Goal: Transaction & Acquisition: Obtain resource

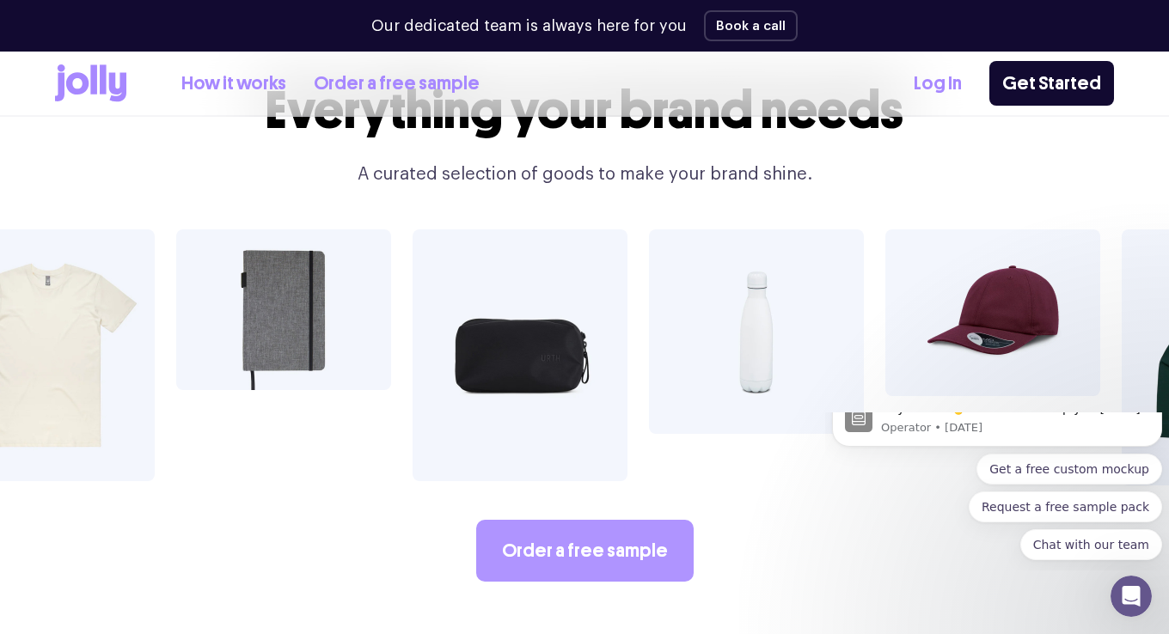
scroll to position [2965, 0]
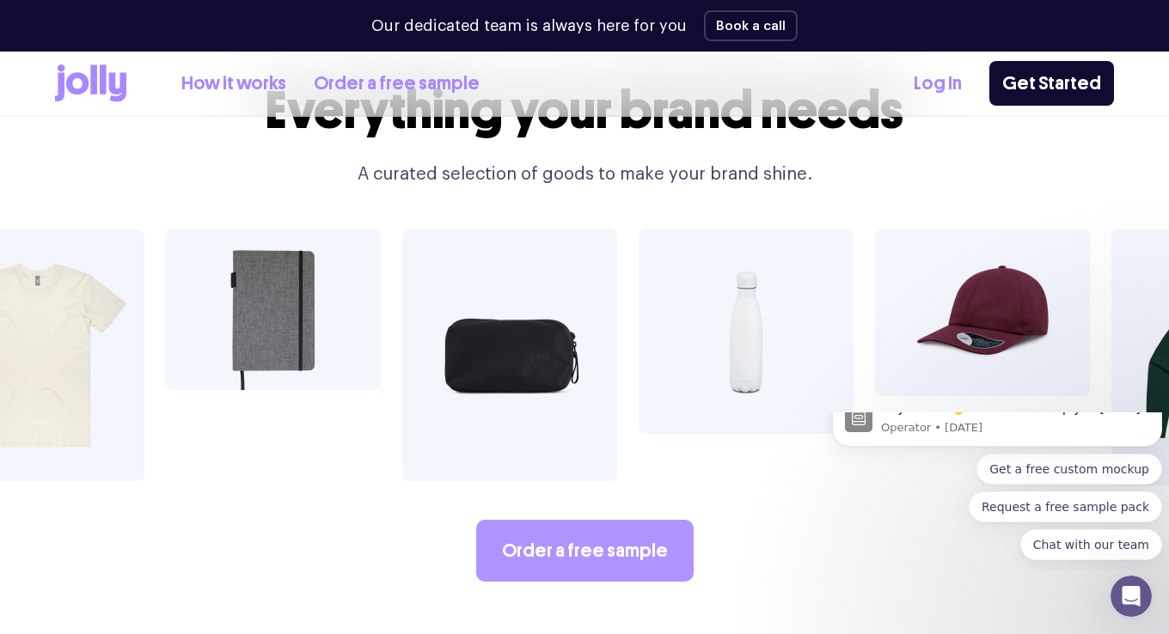
click at [585, 520] on link "Order a free sample" at bounding box center [584, 551] width 217 height 62
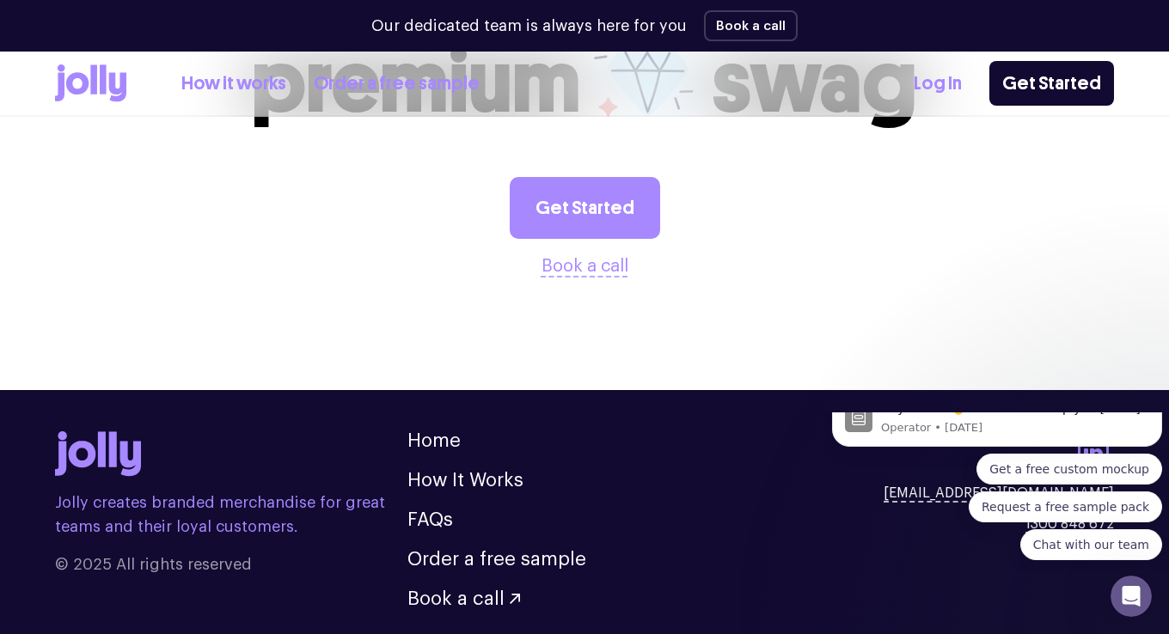
scroll to position [2070, 0]
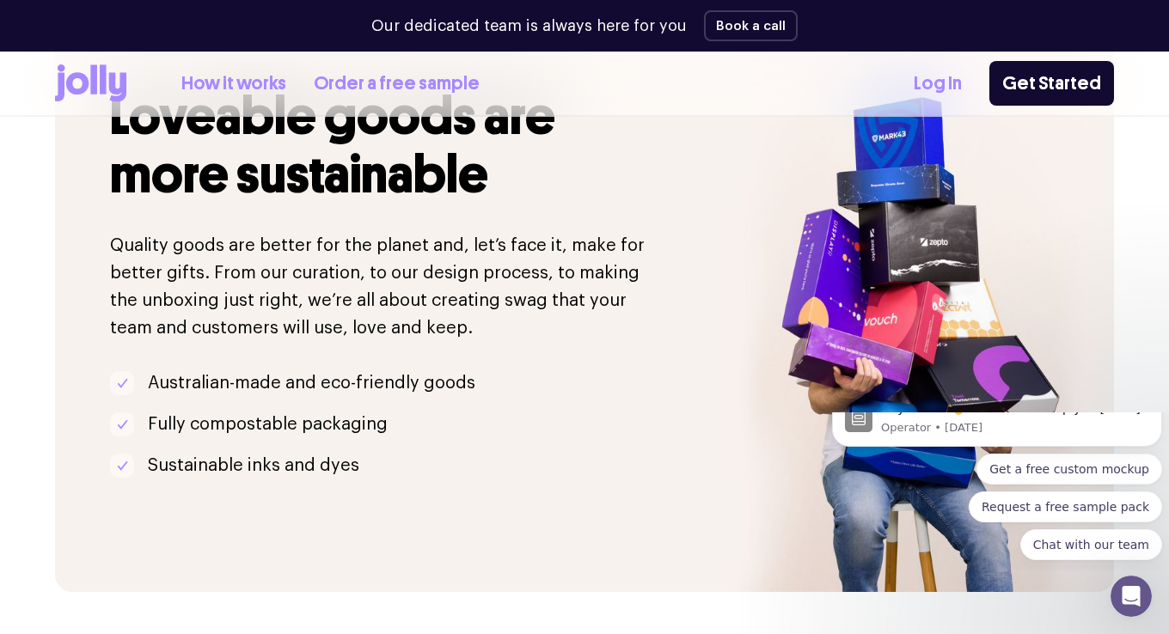
scroll to position [3524, 0]
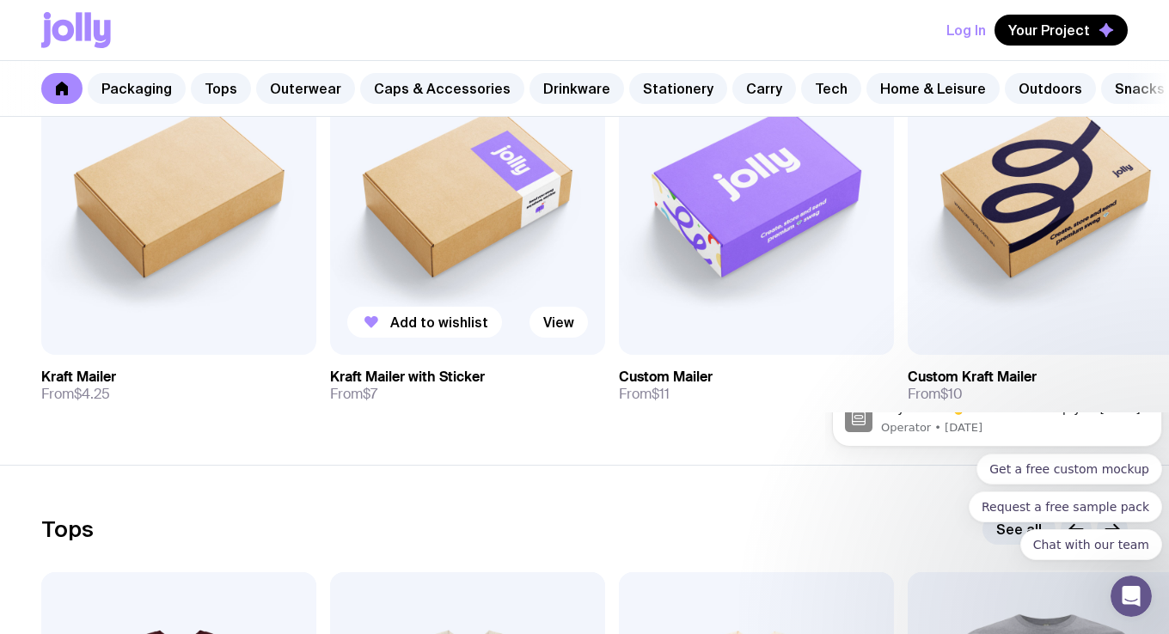
scroll to position [301, 0]
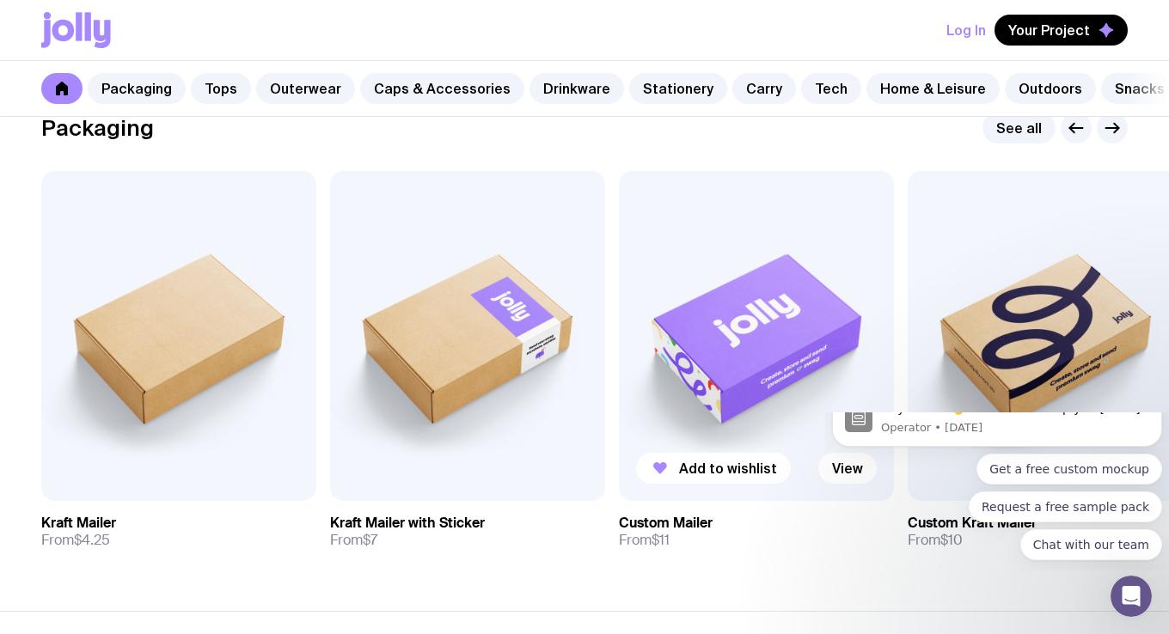
click at [667, 302] on img at bounding box center [756, 336] width 275 height 330
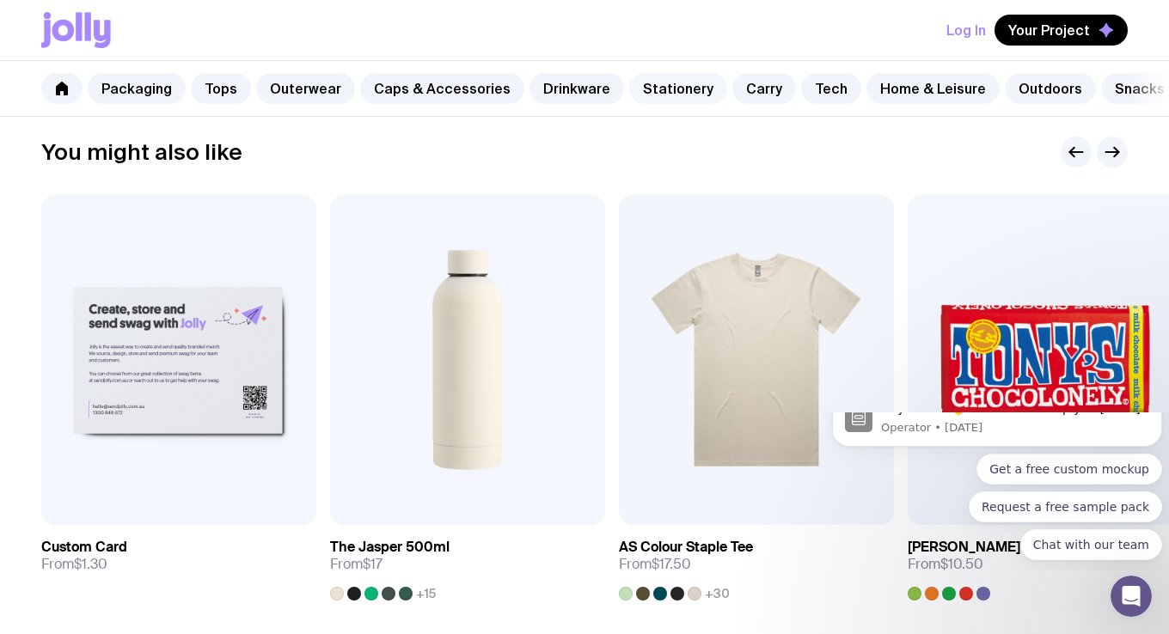
scroll to position [755, 0]
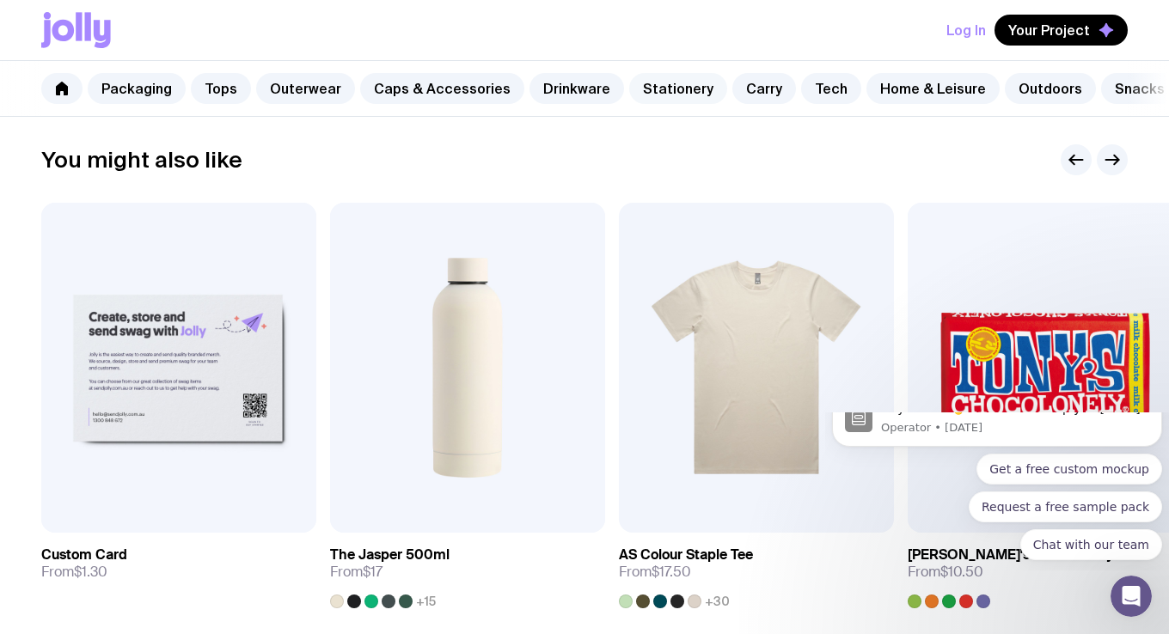
click at [629, 74] on link "Stationery" at bounding box center [678, 88] width 98 height 31
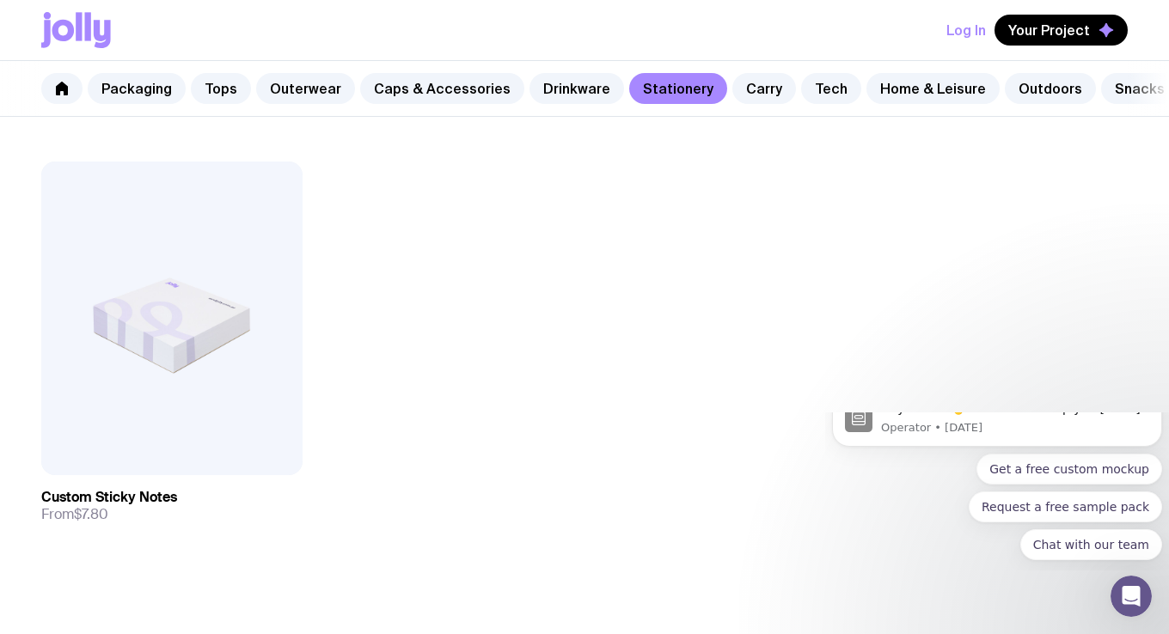
scroll to position [2965, 0]
